Goal: Task Accomplishment & Management: Manage account settings

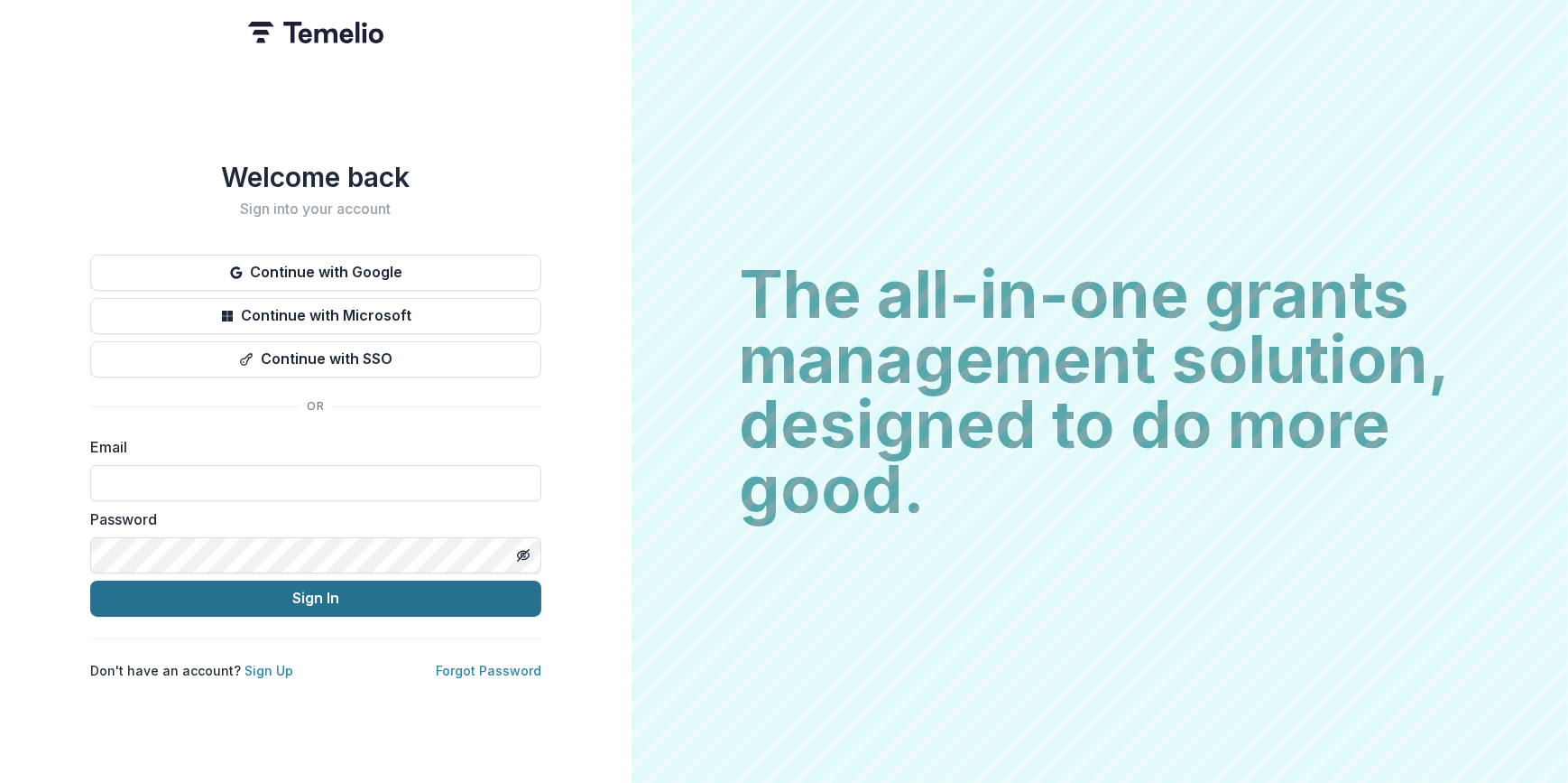
type input "**********"
click at [263, 589] on button "Sign In" at bounding box center [315, 598] width 451 height 36
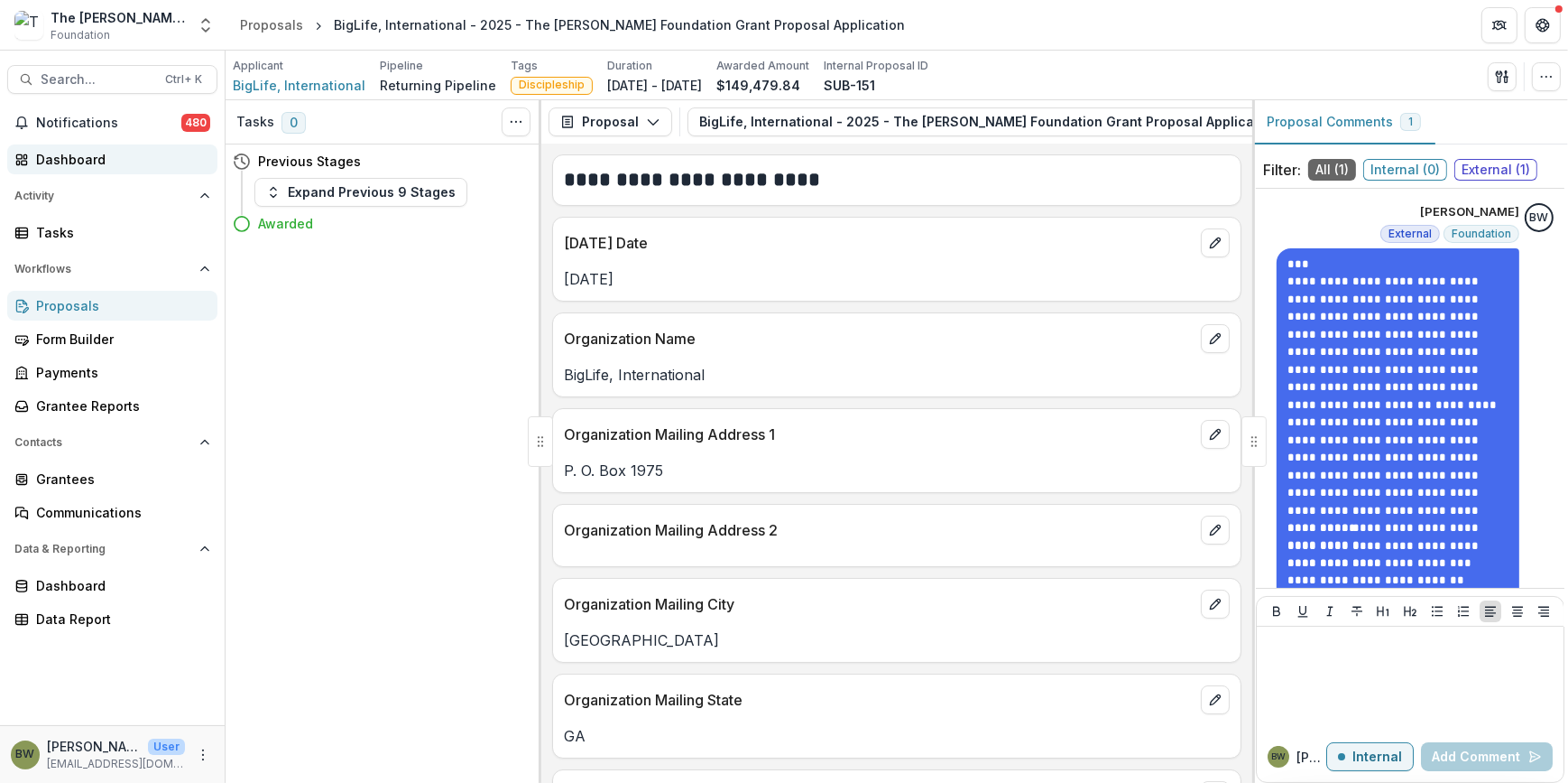
click at [64, 157] on div "Dashboard" at bounding box center [119, 159] width 167 height 19
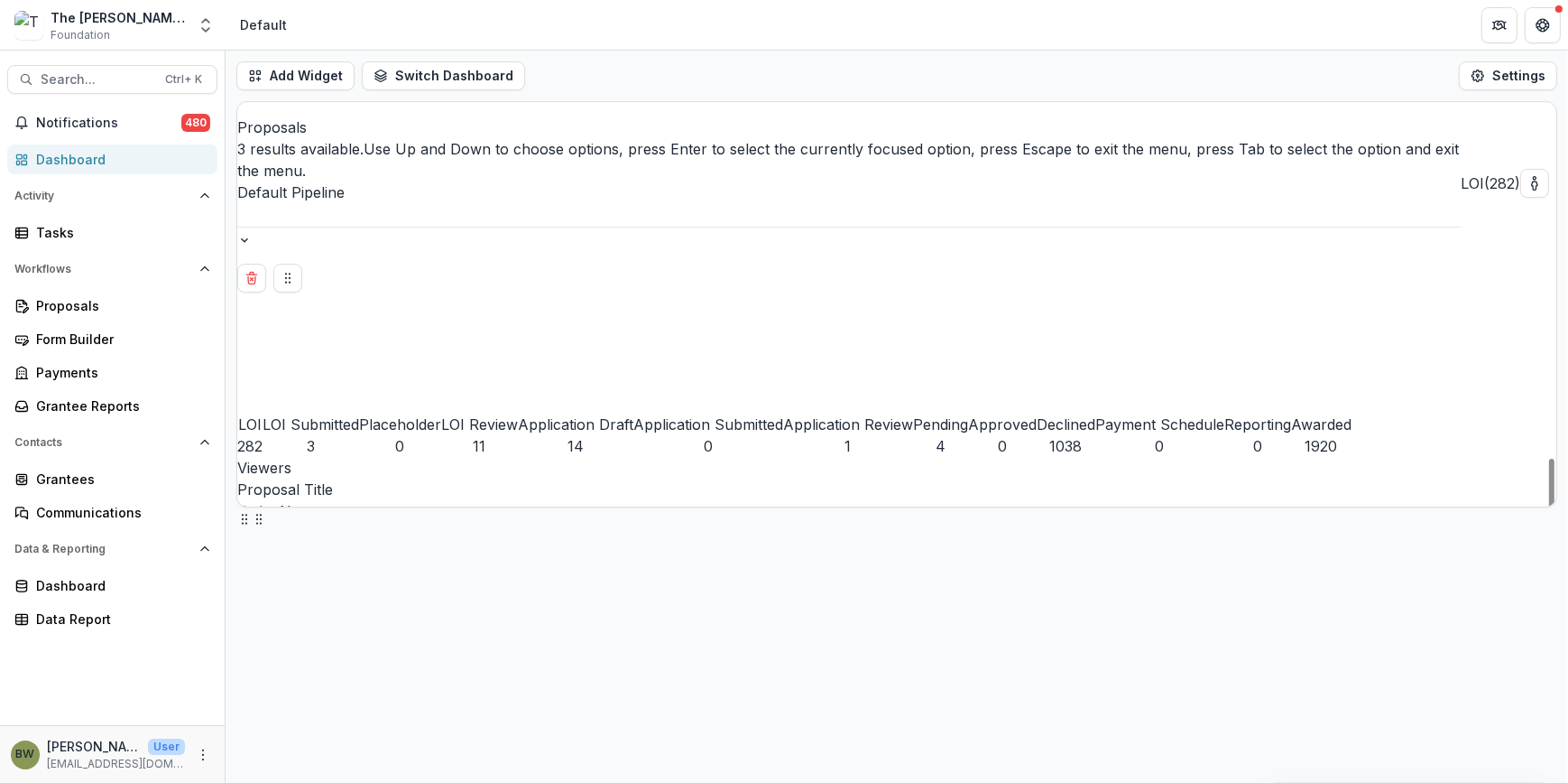
click at [458, 182] on div "Default Pipeline" at bounding box center [848, 204] width 1223 height 45
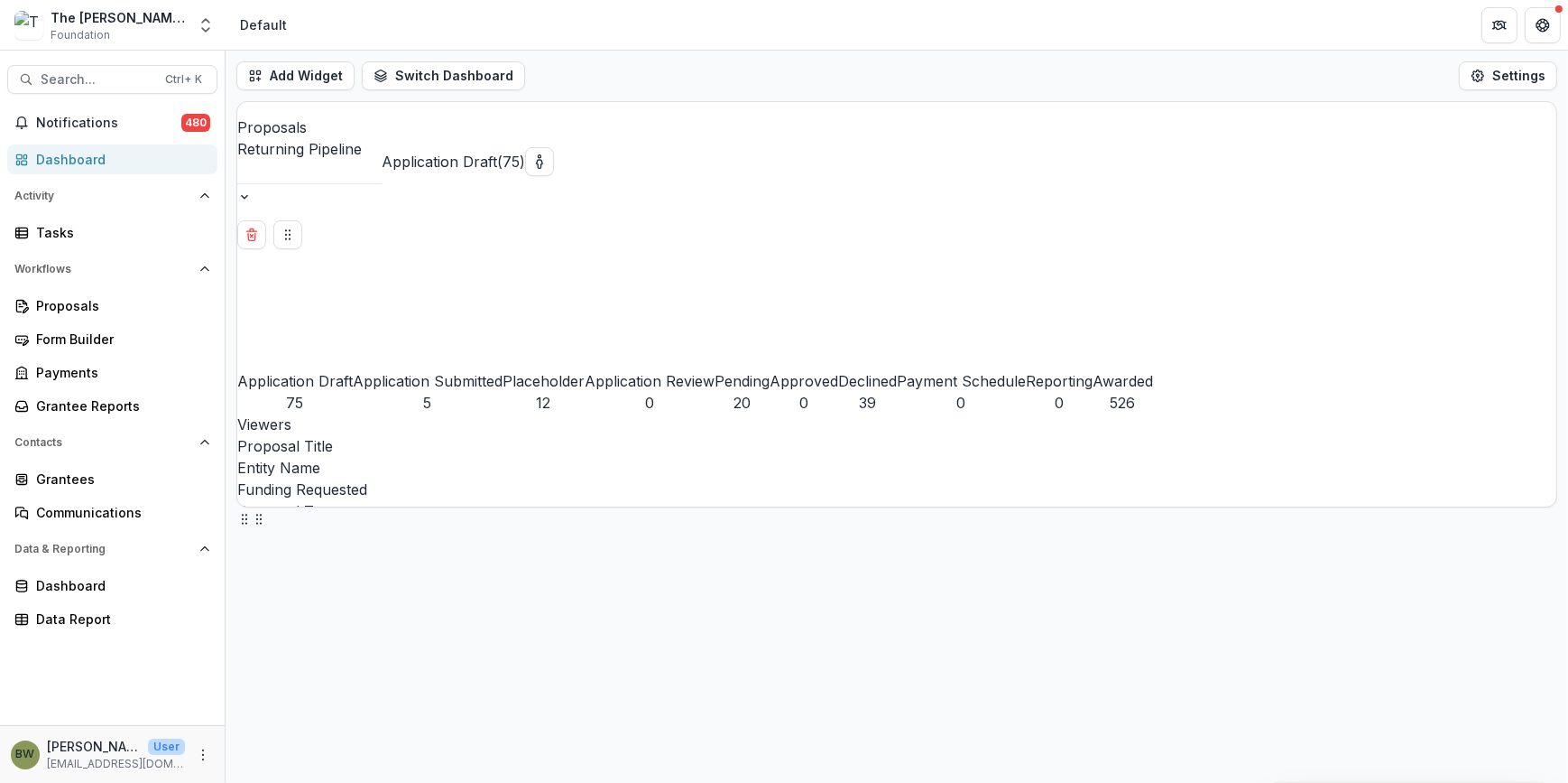
click at [503, 370] on div "Placeholder" at bounding box center [544, 380] width 82 height 21
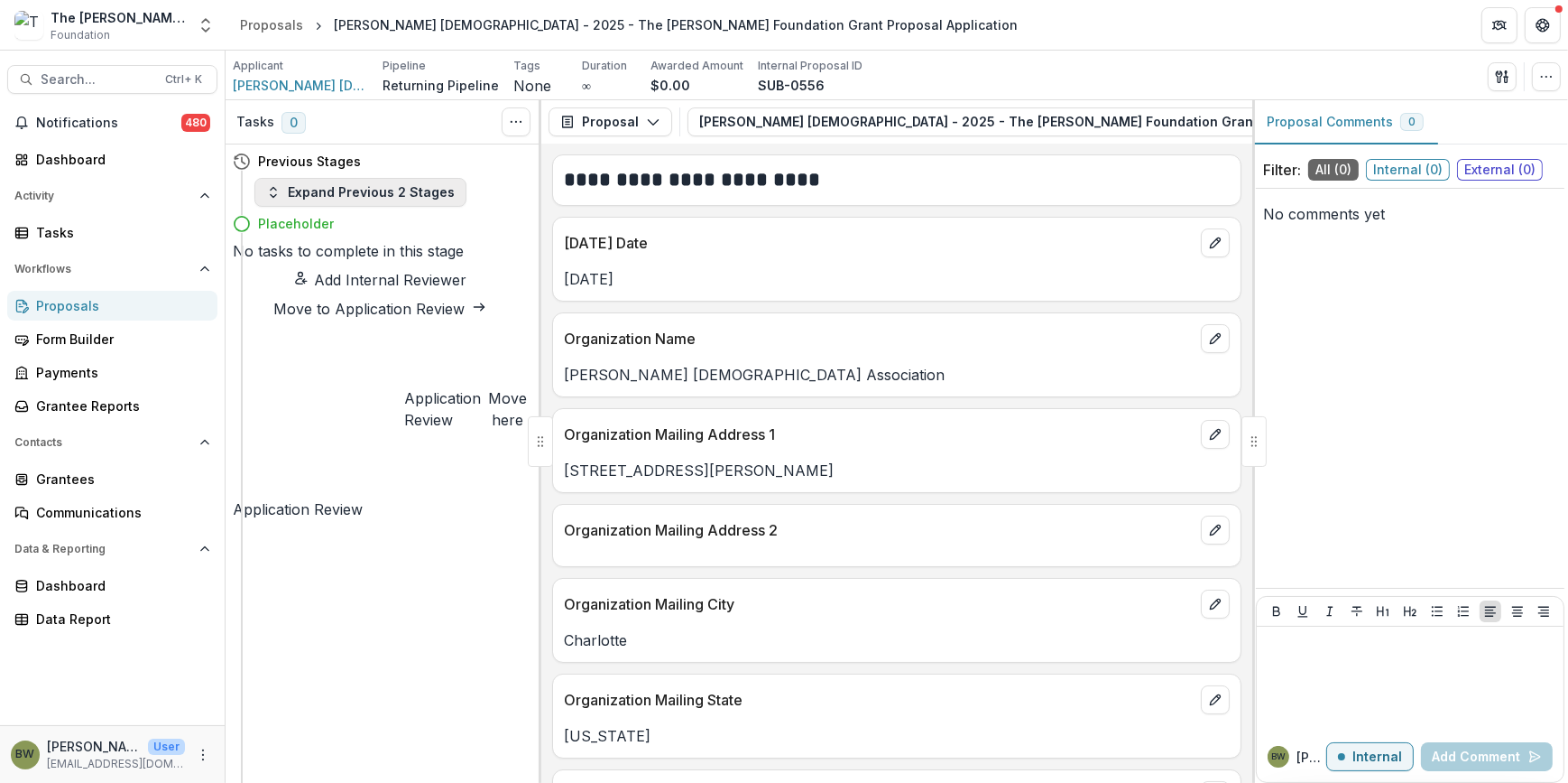
click at [273, 195] on icon "button" at bounding box center [273, 193] width 15 height 15
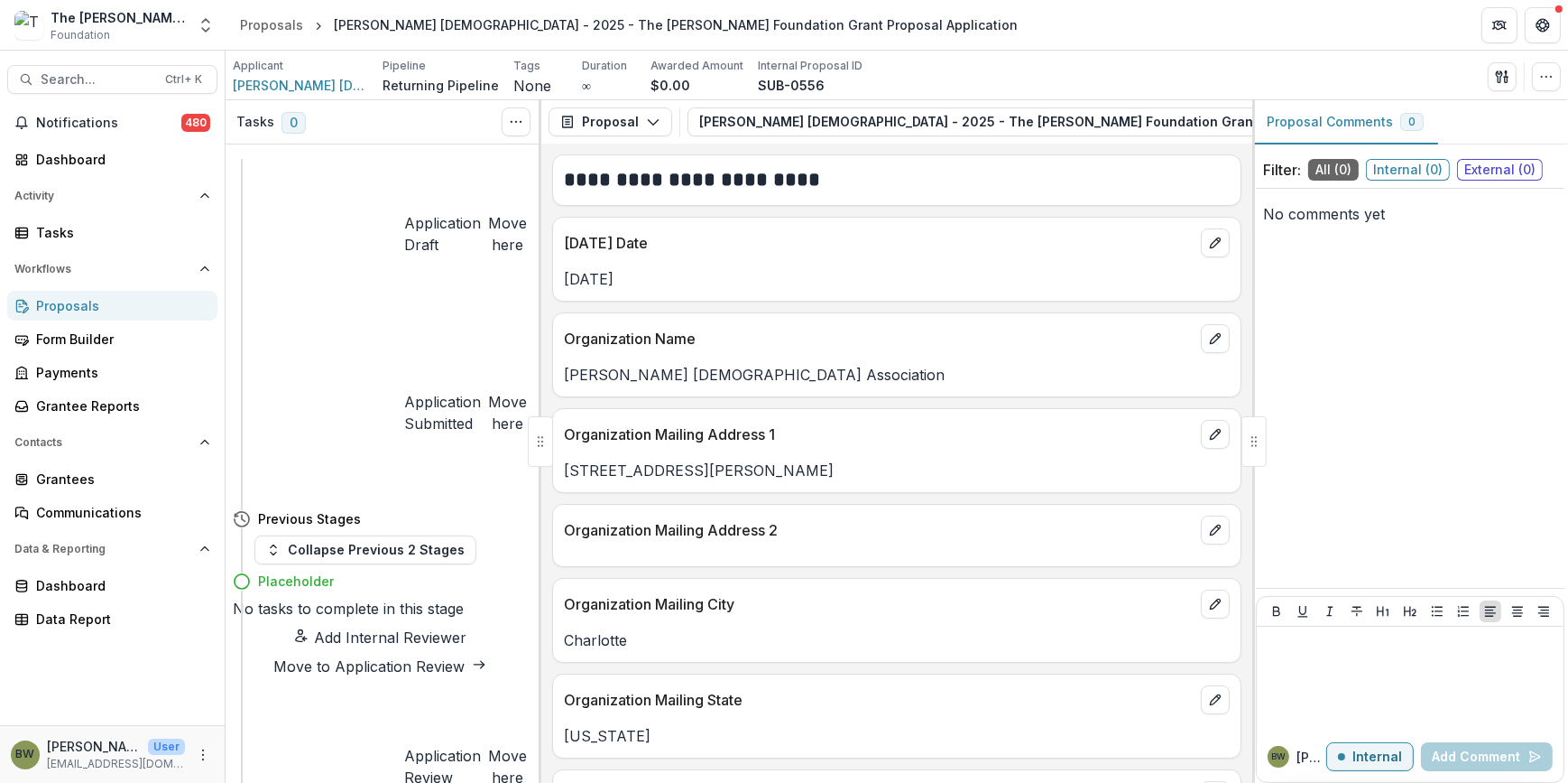
click at [488, 212] on button "Move here" at bounding box center [508, 234] width 39 height 44
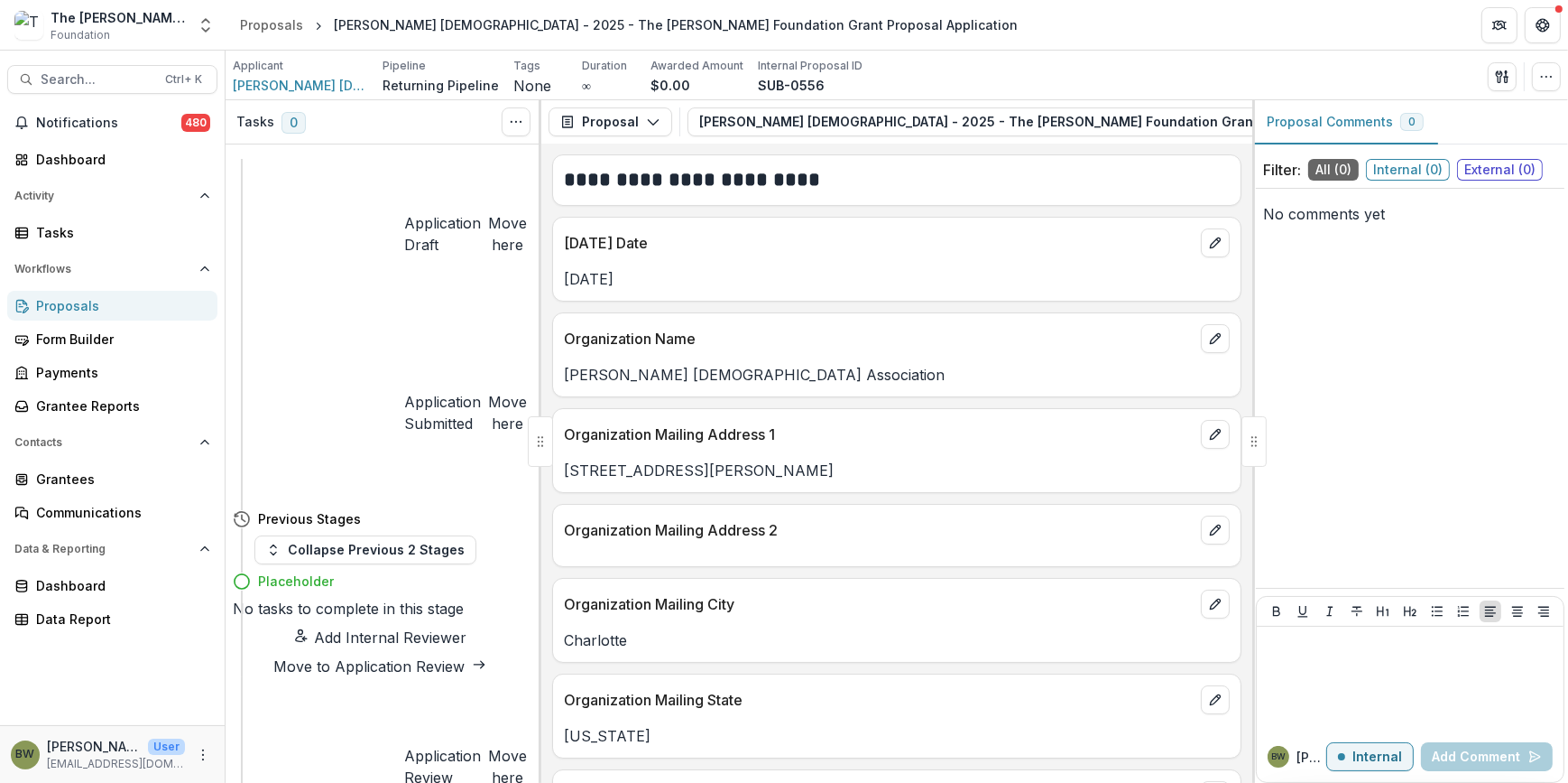
drag, startPoint x: 1085, startPoint y: 714, endPoint x: 1073, endPoint y: 706, distance: 14.4
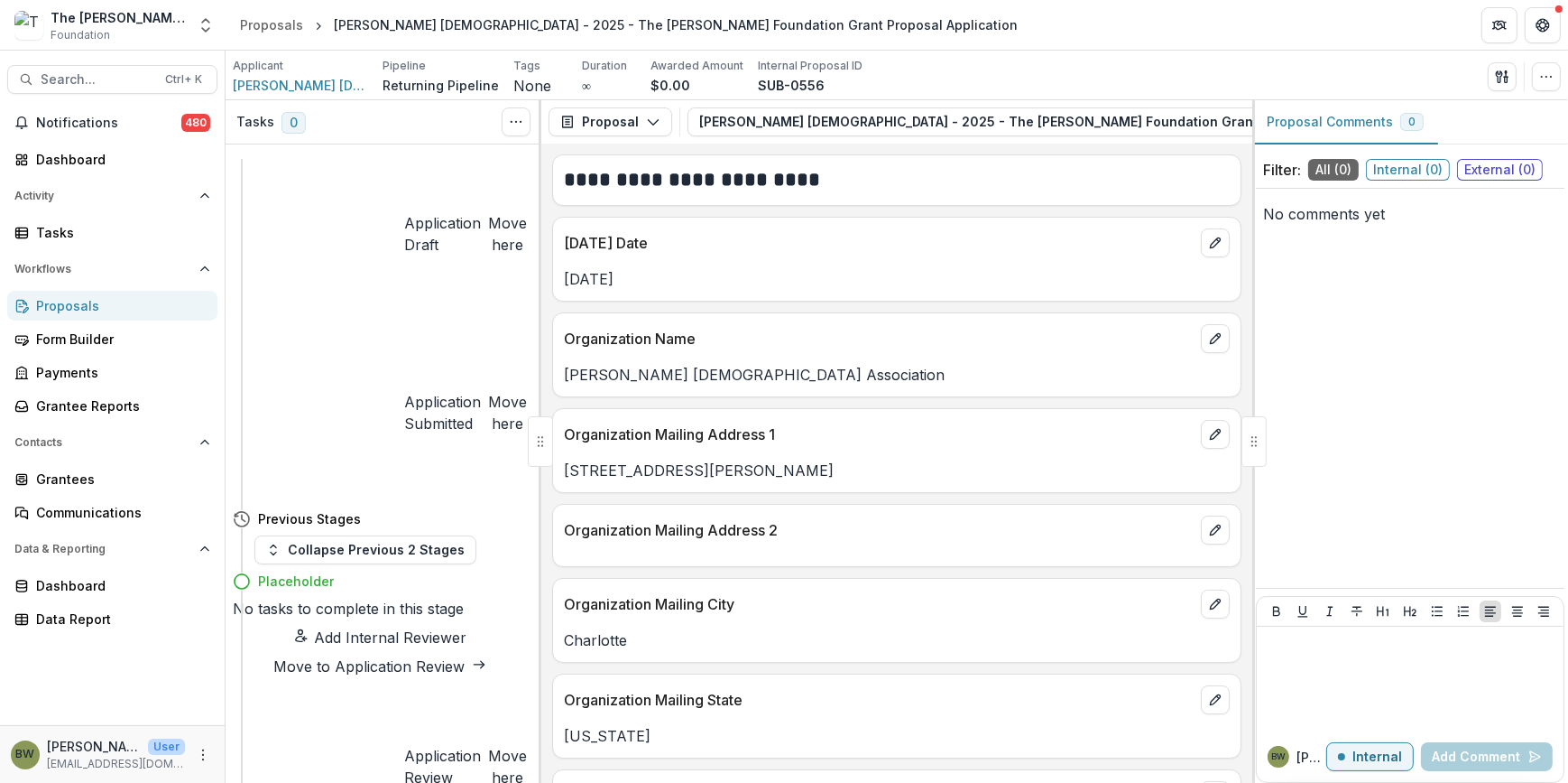
click at [488, 212] on button "Move here" at bounding box center [508, 234] width 39 height 44
click at [65, 158] on div "Dashboard" at bounding box center [119, 159] width 167 height 19
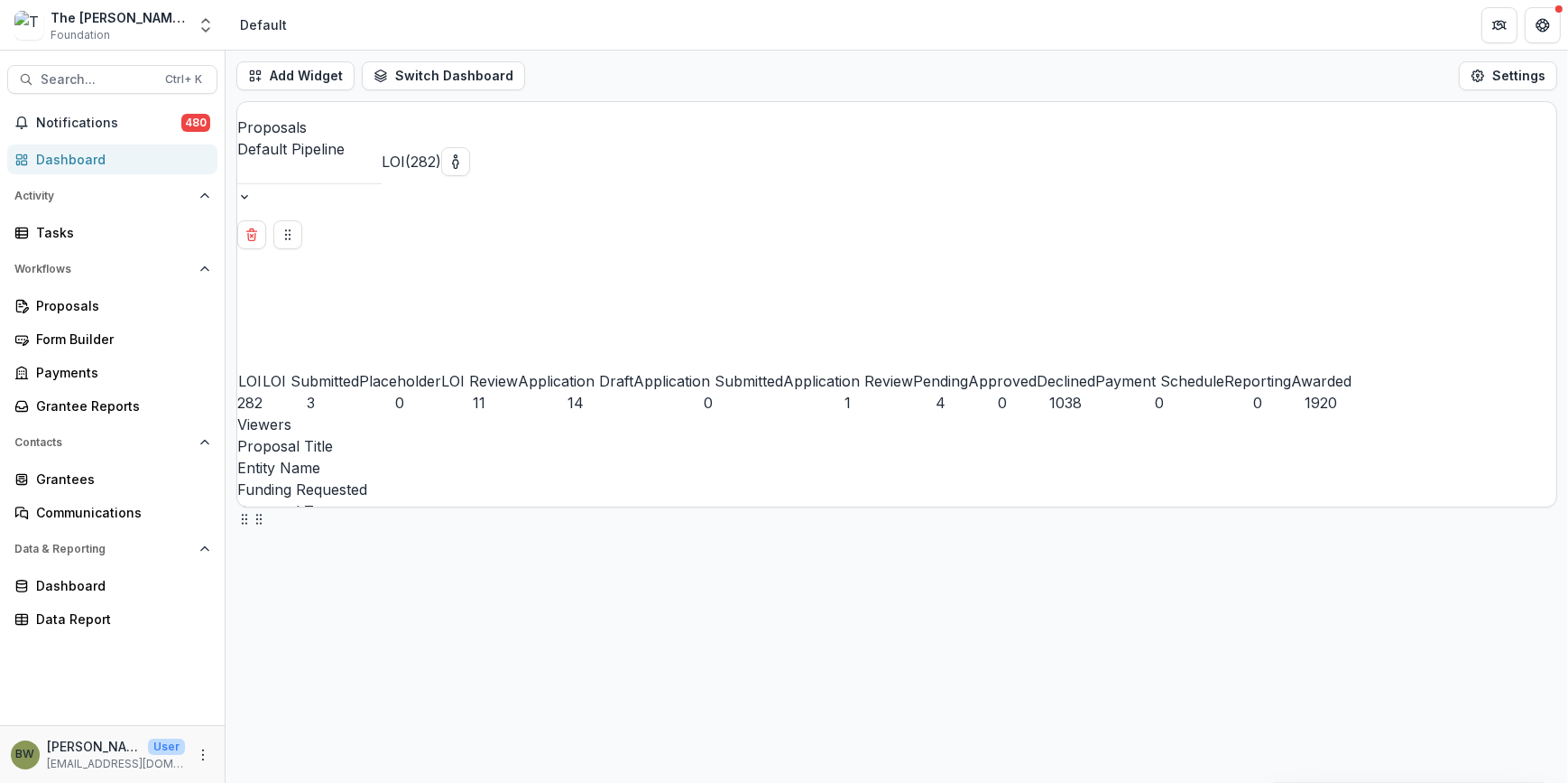
click at [382, 145] on div "Proposals Default Pipeline" at bounding box center [309, 161] width 144 height 89
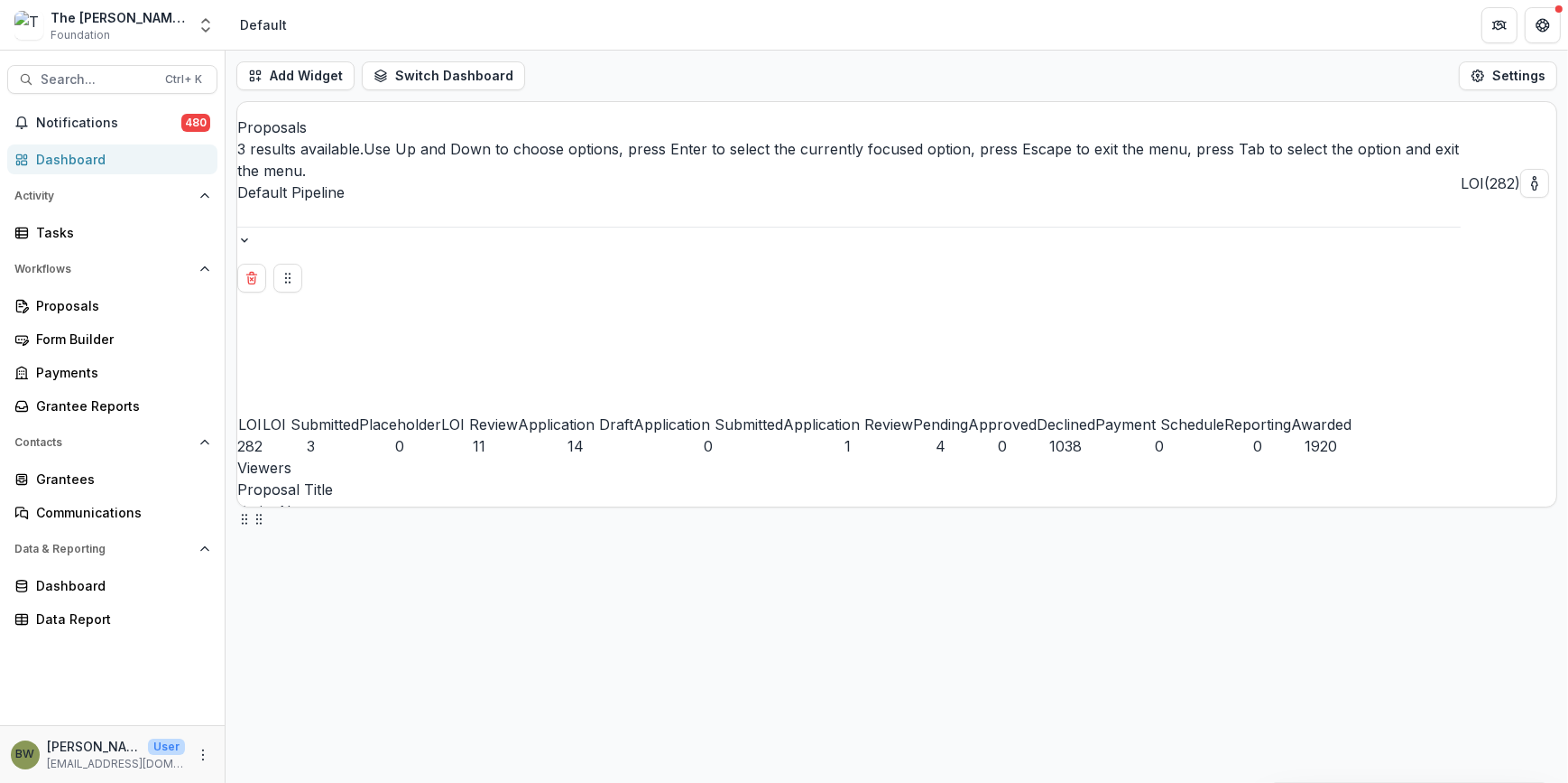
click at [444, 203] on div at bounding box center [848, 214] width 1223 height 23
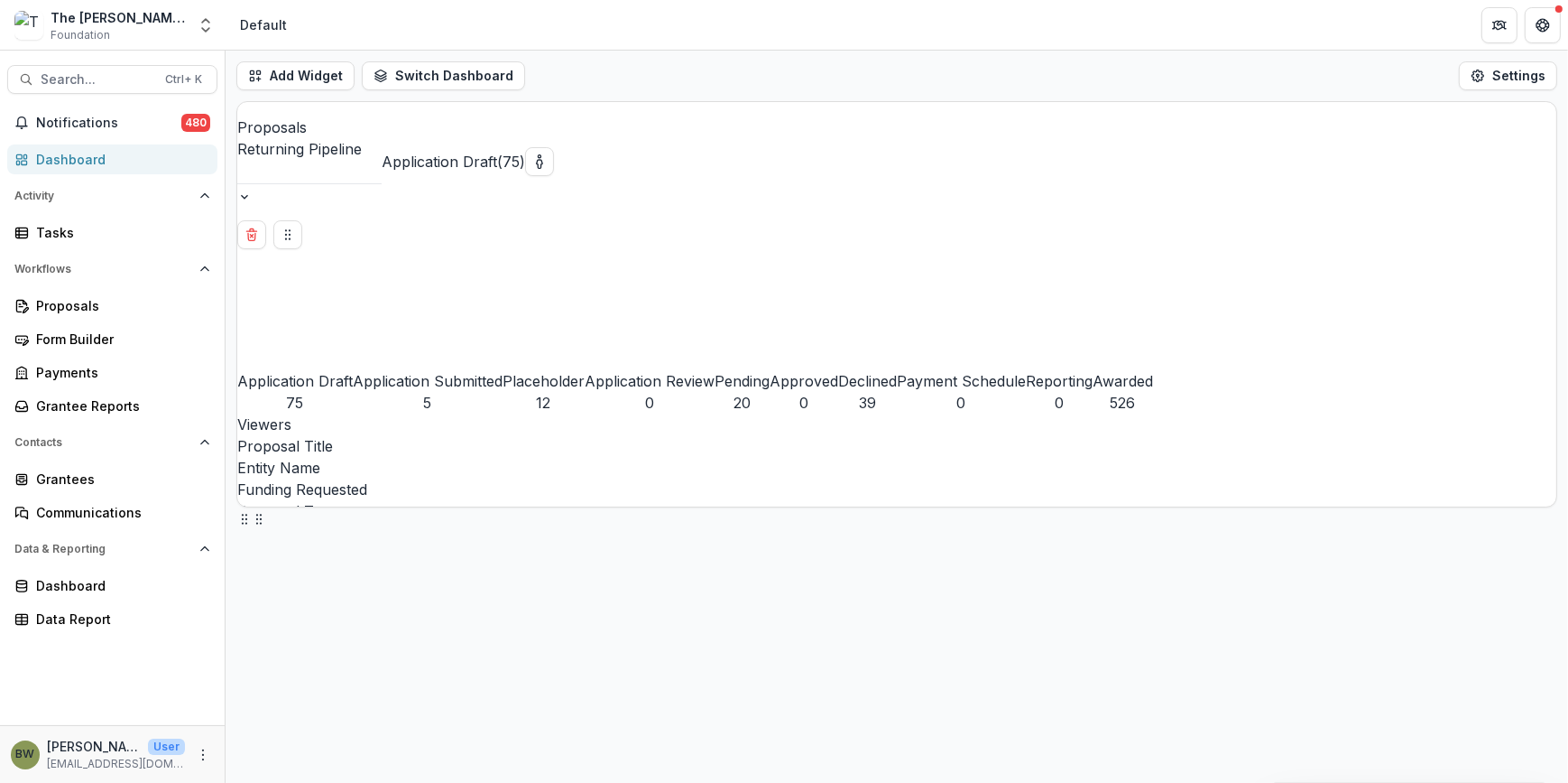
click at [503, 370] on div "Placeholder" at bounding box center [544, 380] width 82 height 21
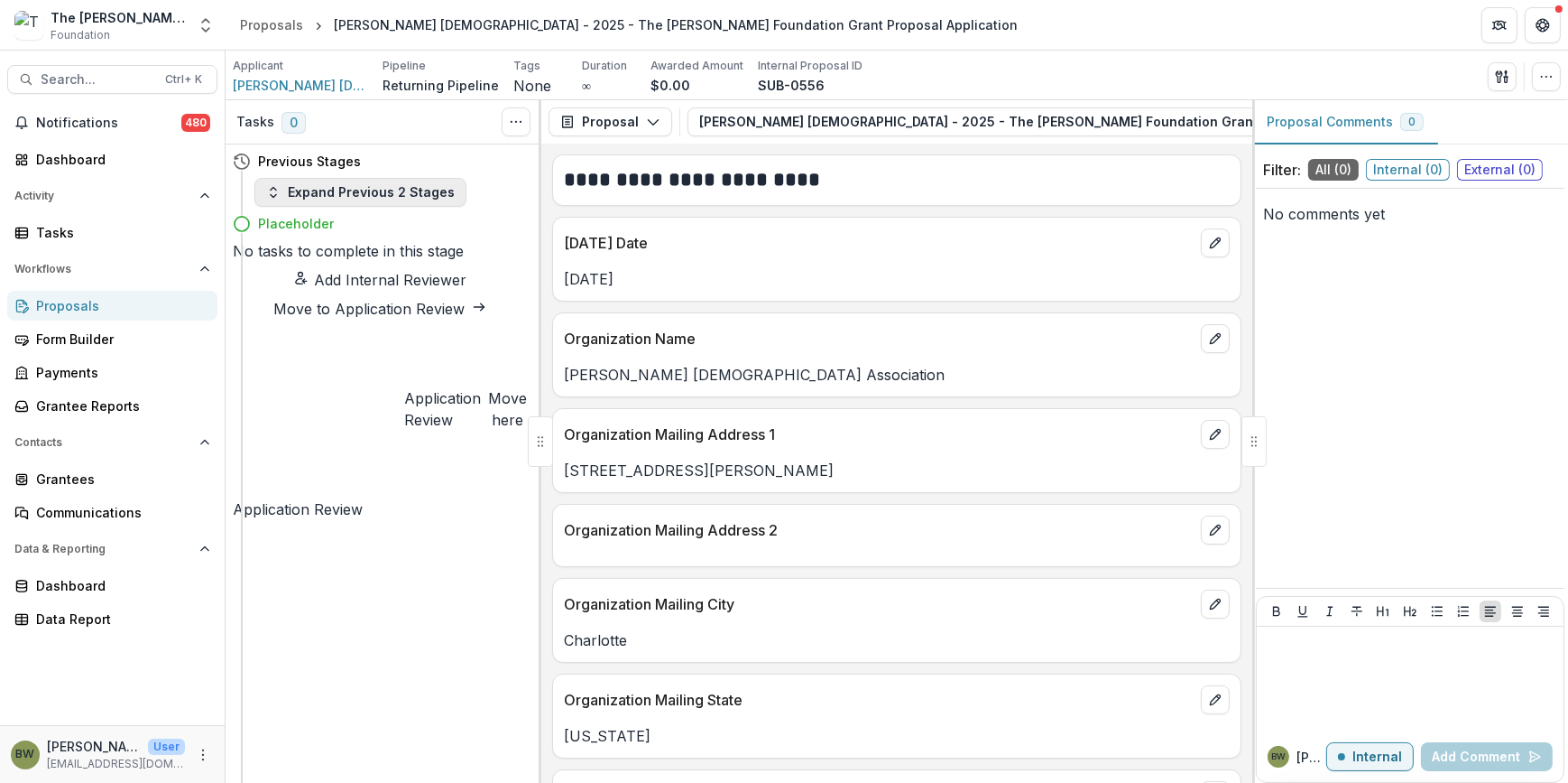
click at [297, 190] on button "Expand Previous 2 Stages" at bounding box center [360, 192] width 212 height 29
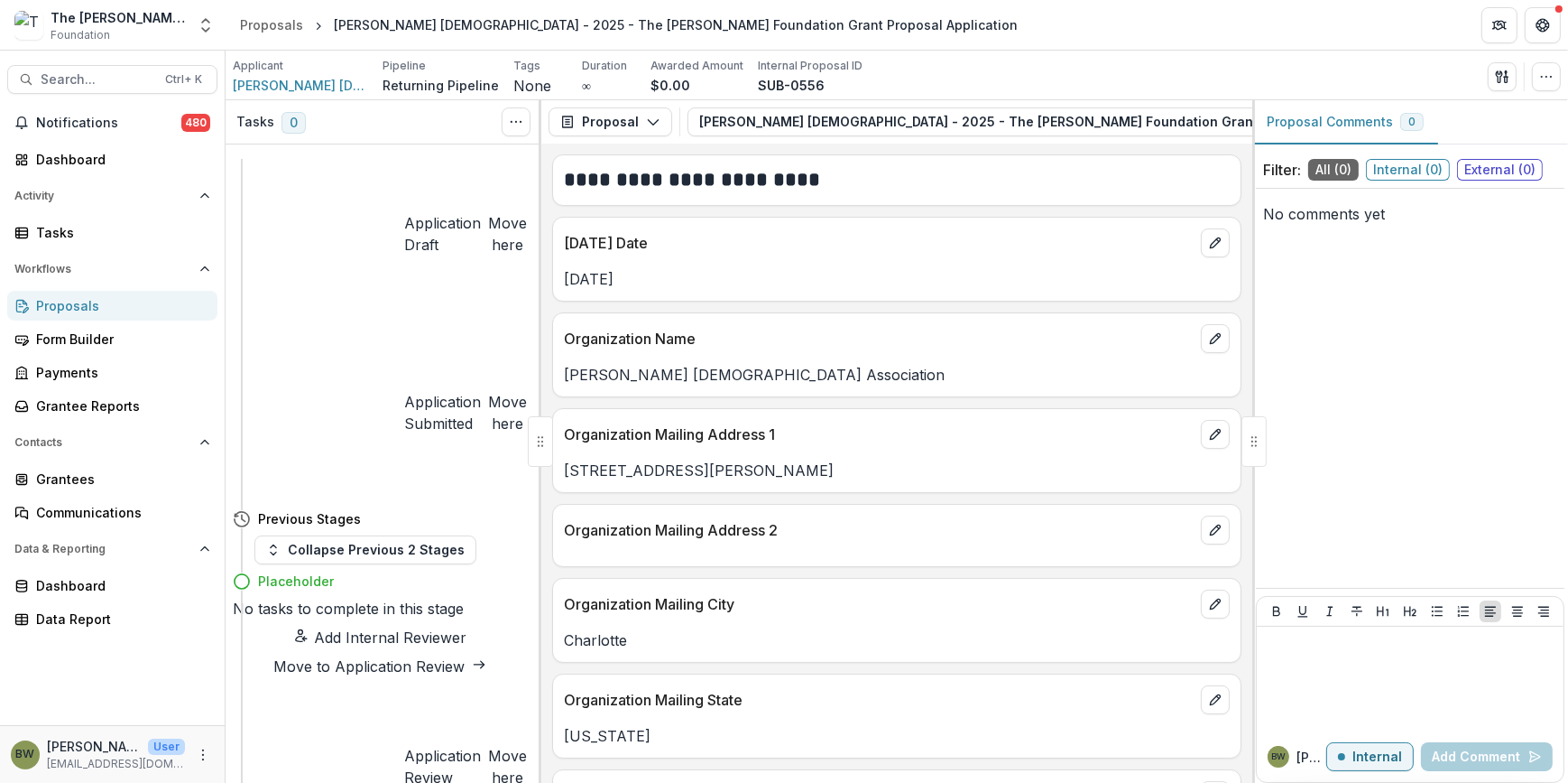
click at [488, 212] on button "Move here" at bounding box center [508, 234] width 39 height 44
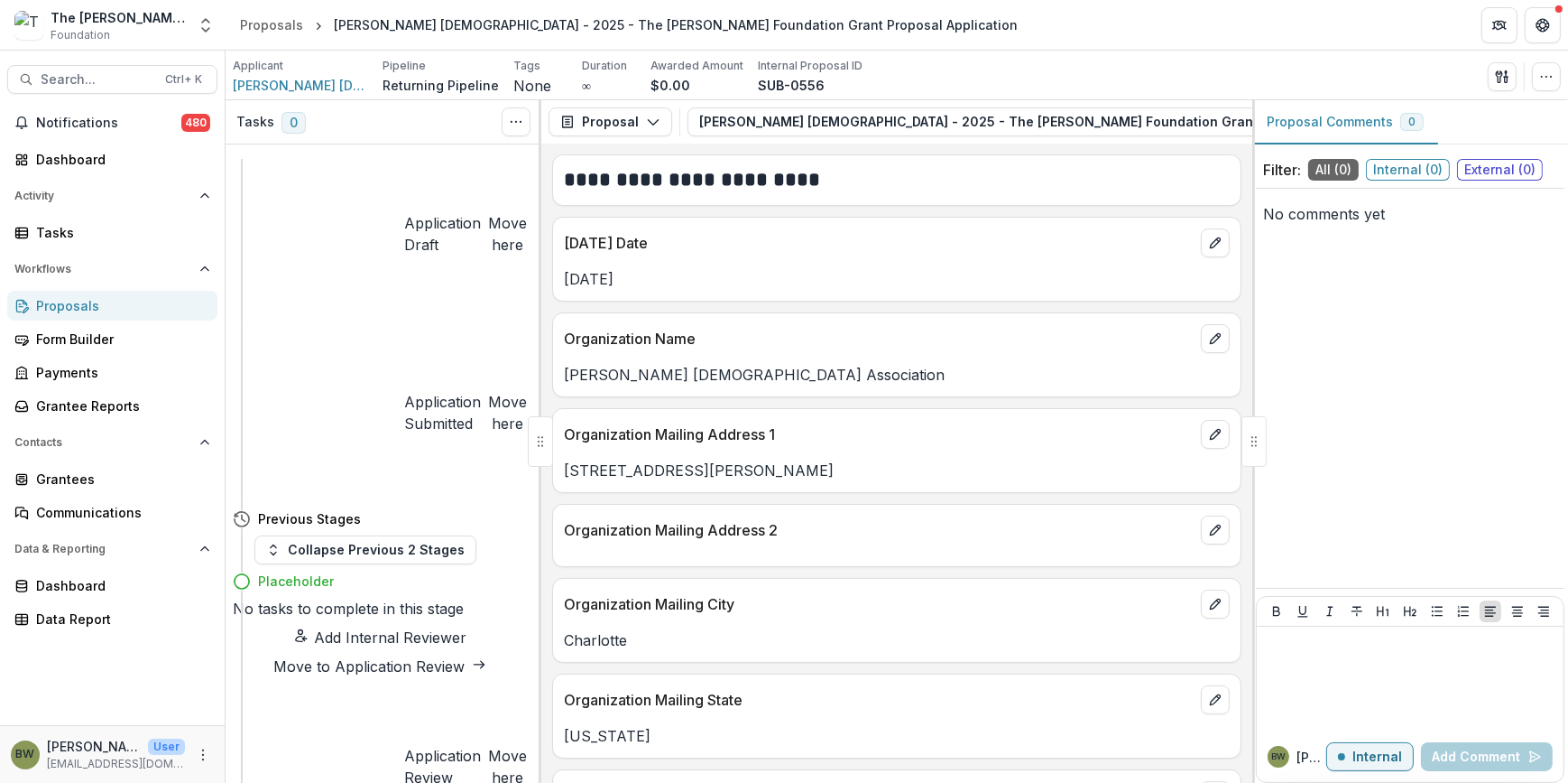
drag, startPoint x: 511, startPoint y: 497, endPoint x: 640, endPoint y: 596, distance: 162.6
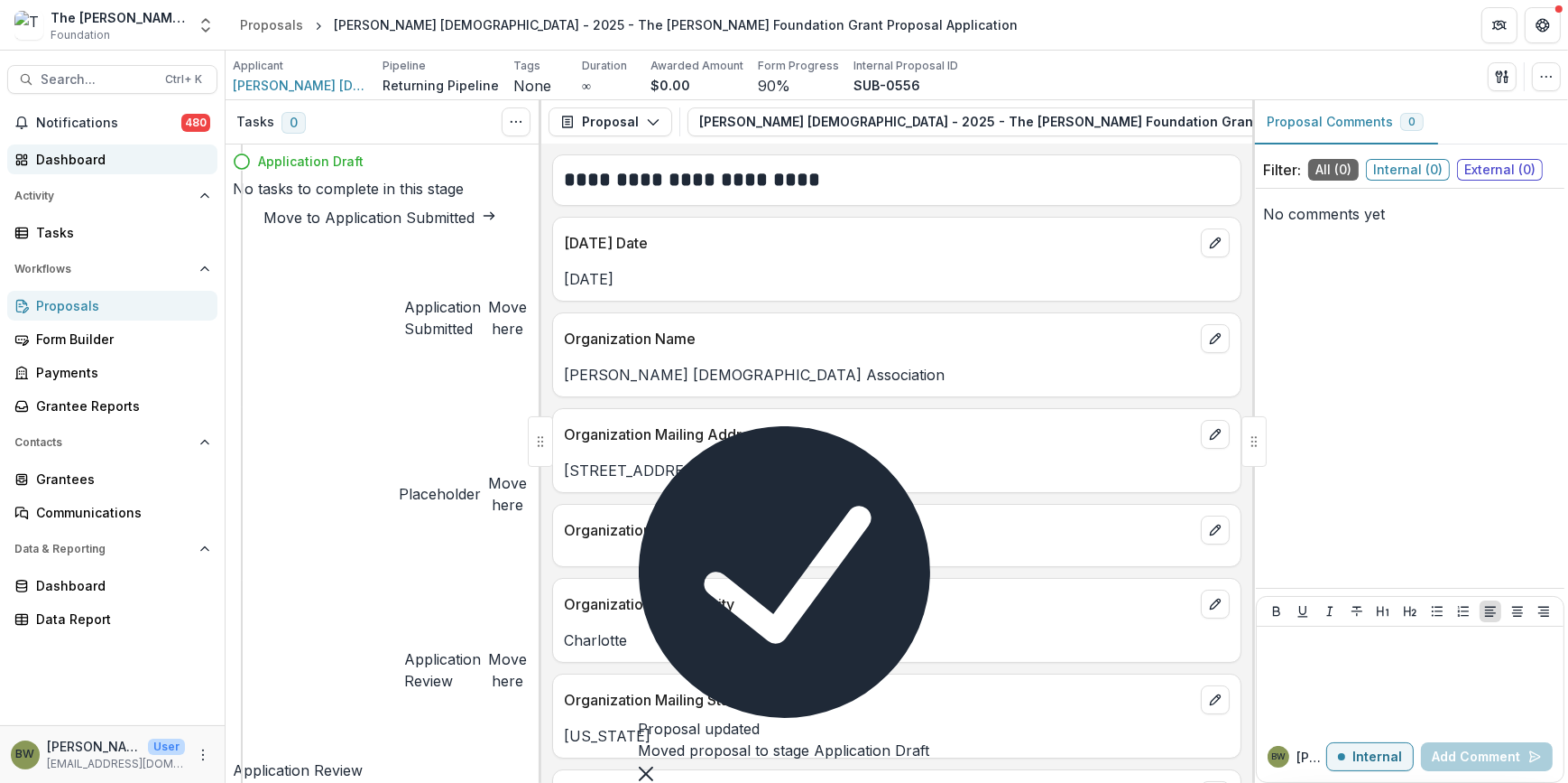
drag, startPoint x: 86, startPoint y: 157, endPoint x: 39, endPoint y: 160, distance: 47.1
click at [39, 160] on div "Dashboard" at bounding box center [119, 159] width 167 height 19
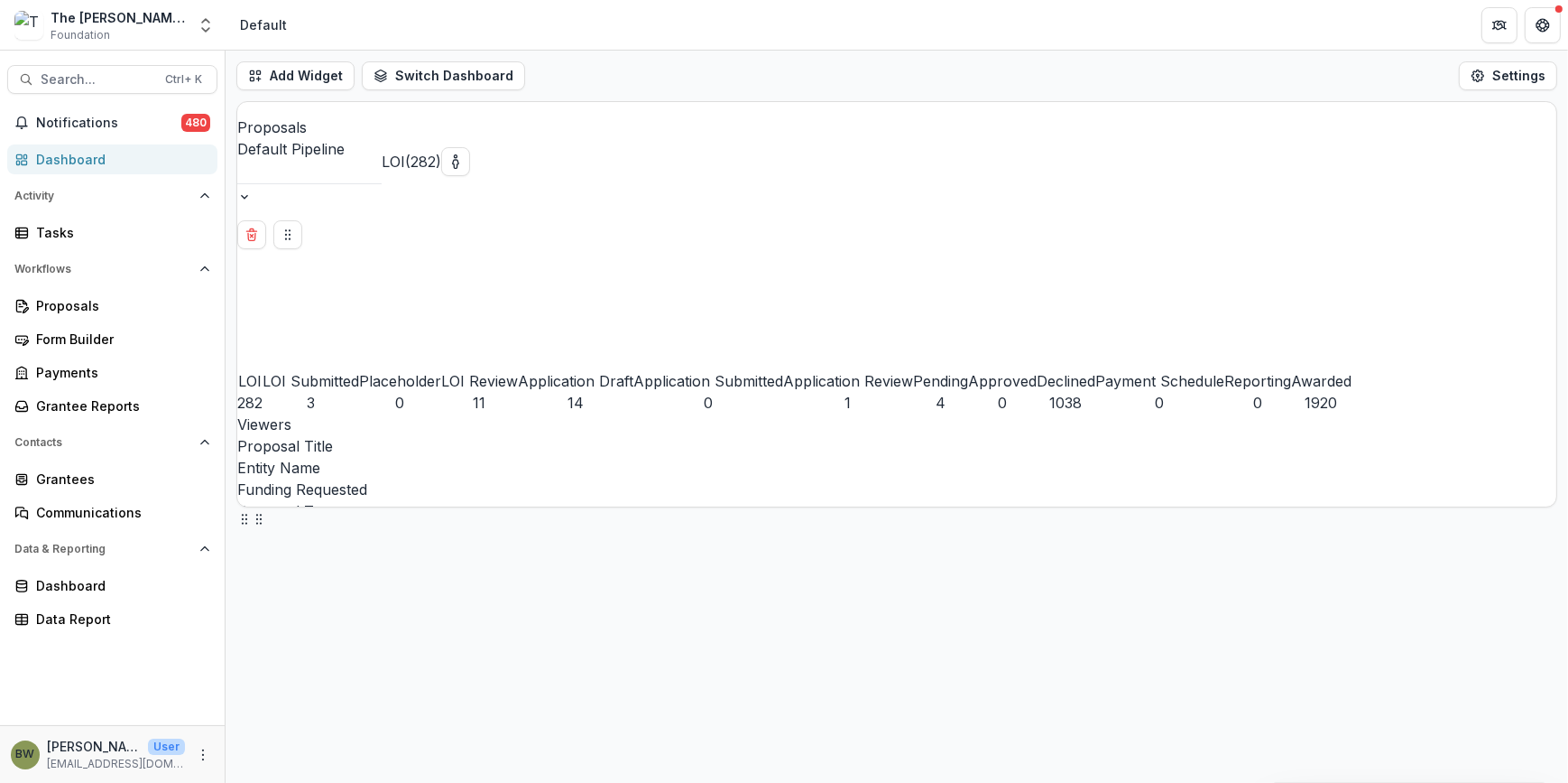
click at [382, 159] on div at bounding box center [309, 170] width 144 height 23
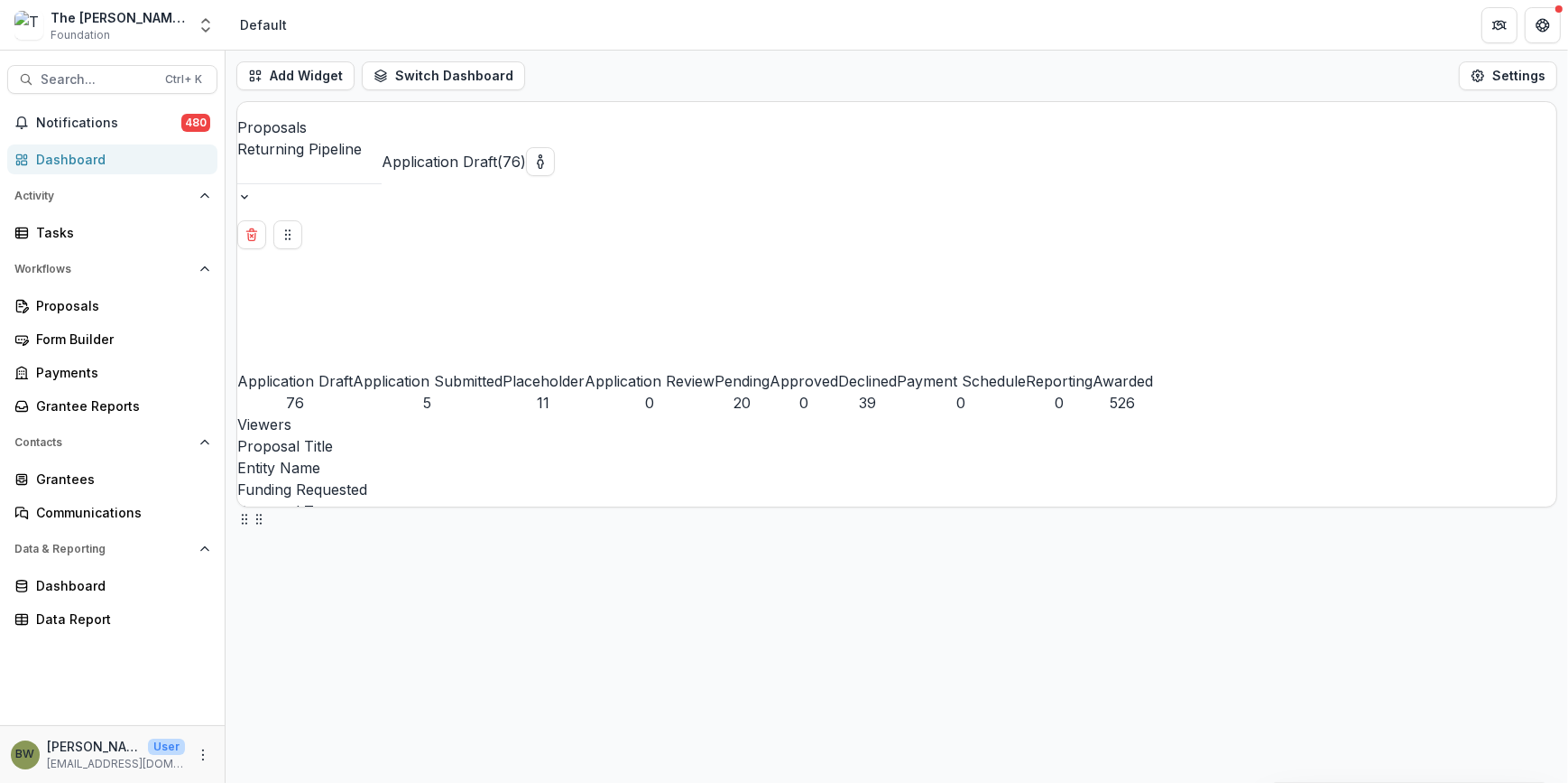
click at [503, 370] on div "Placeholder" at bounding box center [544, 380] width 82 height 21
click at [353, 255] on button "Application Draft 76" at bounding box center [295, 334] width 116 height 158
click at [503, 370] on div "Placeholder" at bounding box center [544, 380] width 82 height 21
click at [354, 370] on div "Application Submitted" at bounding box center [428, 380] width 150 height 21
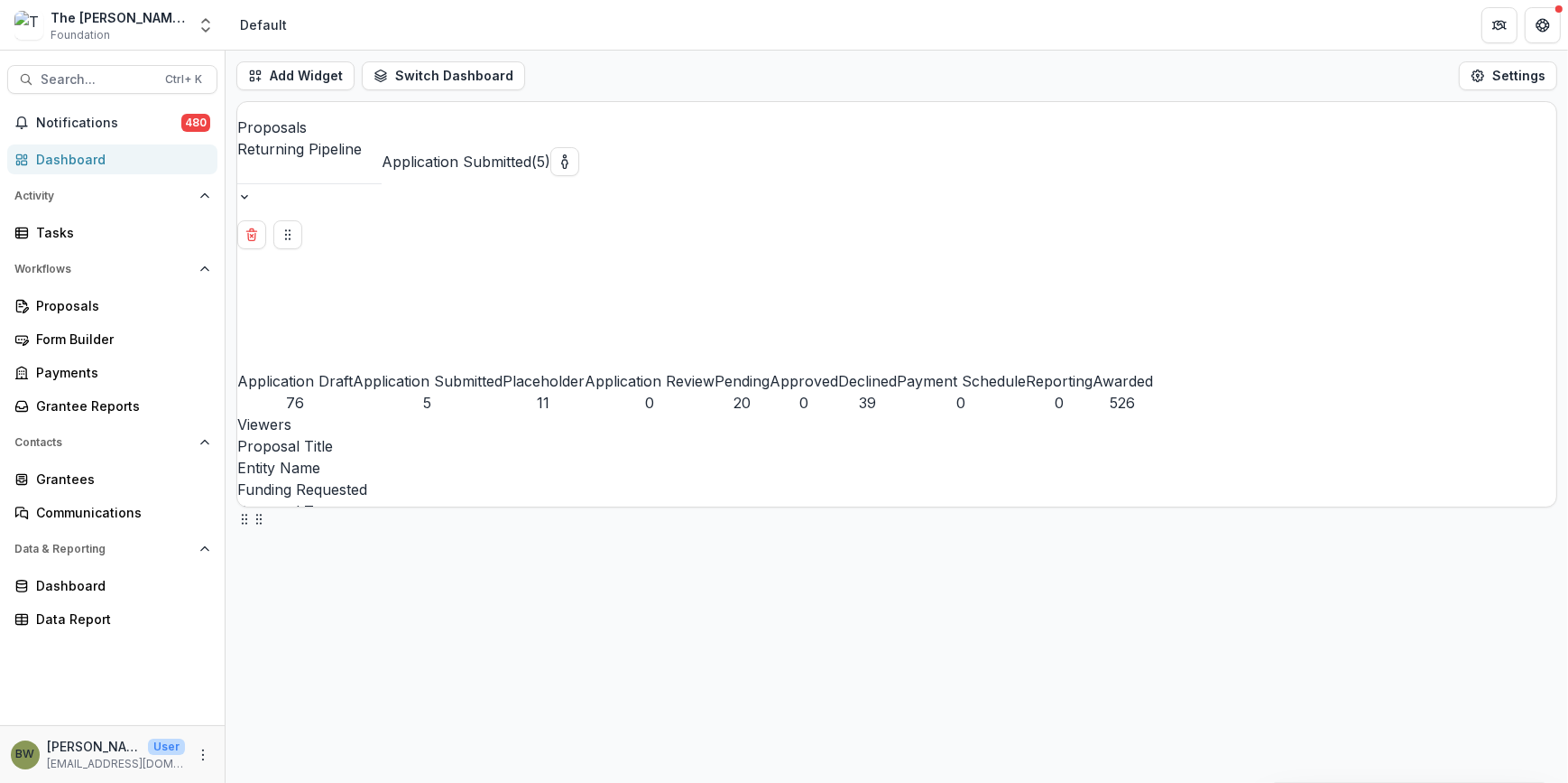
click at [344, 370] on div "Application Draft" at bounding box center [295, 380] width 116 height 21
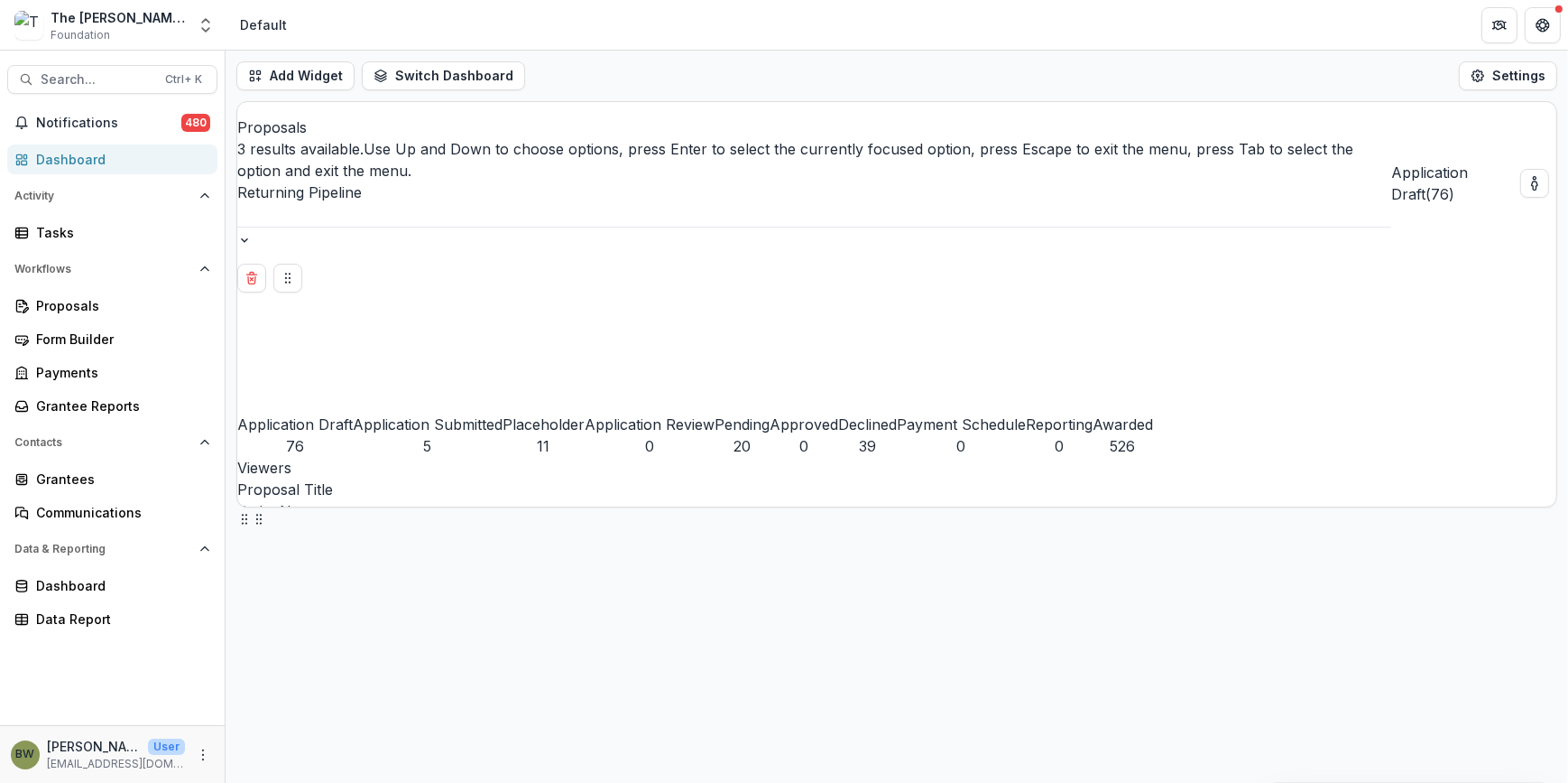
click at [393, 203] on div at bounding box center [814, 214] width 1154 height 23
click at [405, 782] on div "Default Pipeline" at bounding box center [784, 793] width 1568 height 21
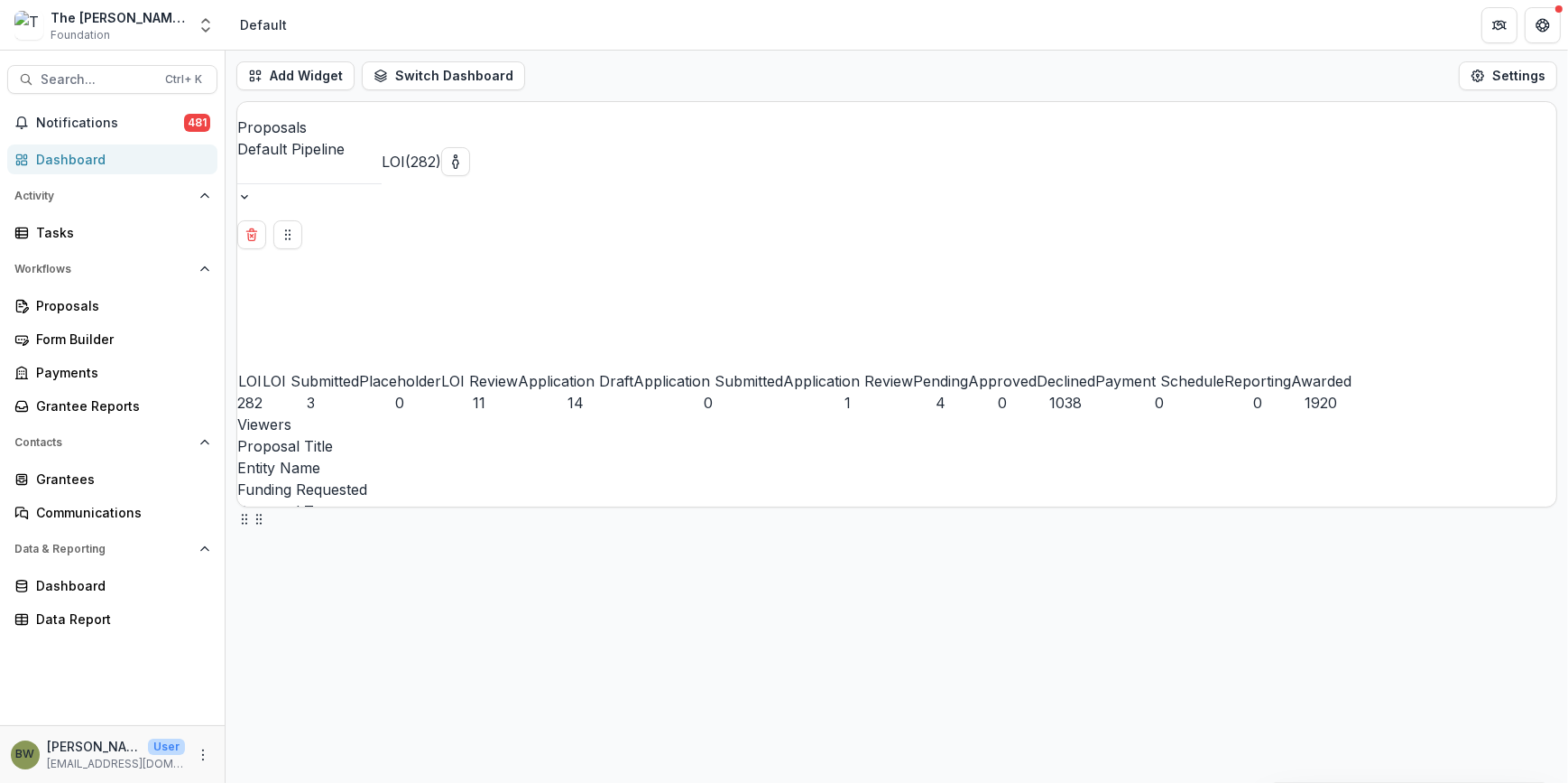
click at [359, 370] on div "LOI Submitted" at bounding box center [310, 380] width 96 height 21
click at [382, 159] on div at bounding box center [309, 170] width 144 height 23
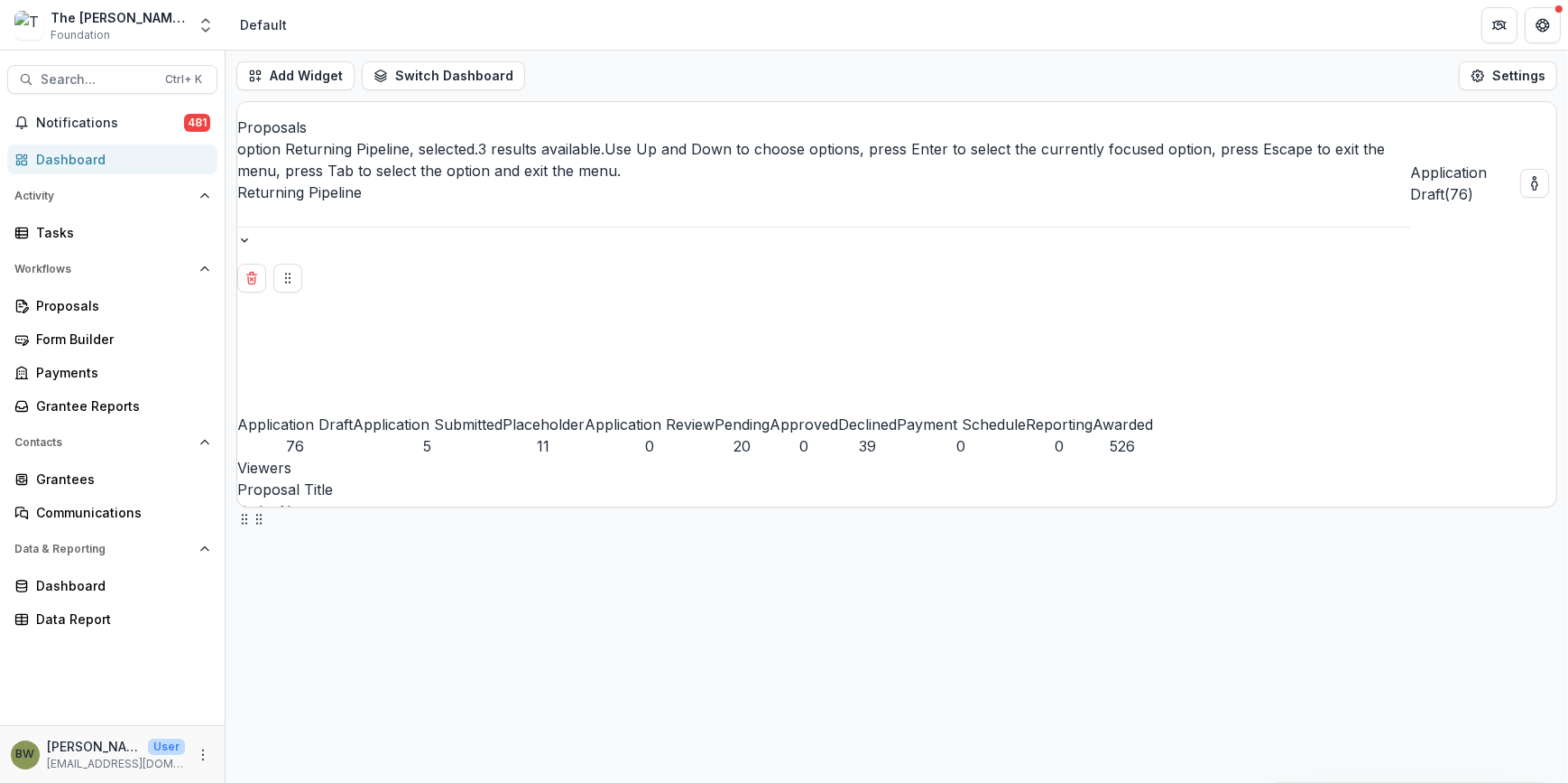
click at [435, 203] on div at bounding box center [823, 214] width 1173 height 23
